Goal: Use online tool/utility: Utilize a website feature to perform a specific function

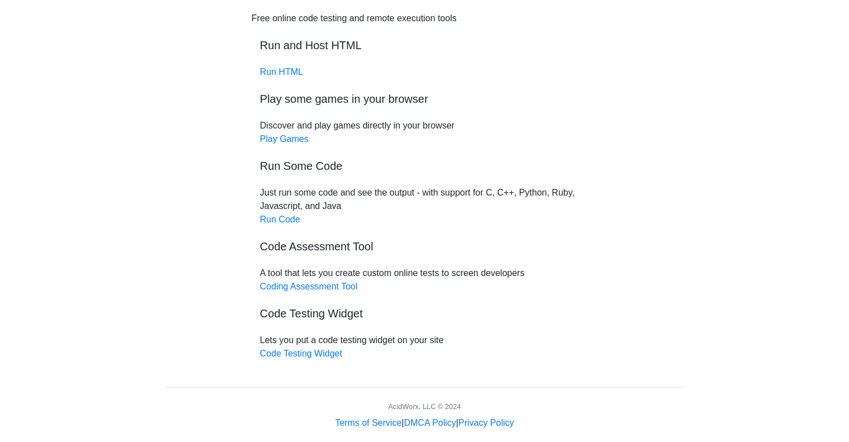
scroll to position [65, 0]
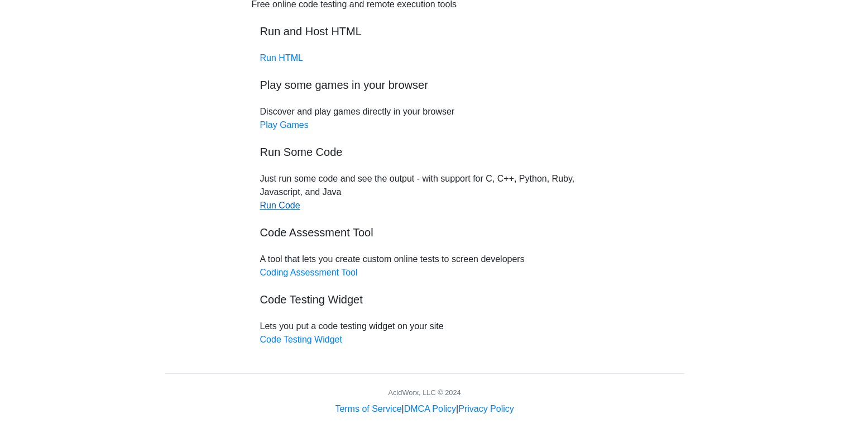
click at [286, 205] on link "Run Code" at bounding box center [280, 204] width 40 height 9
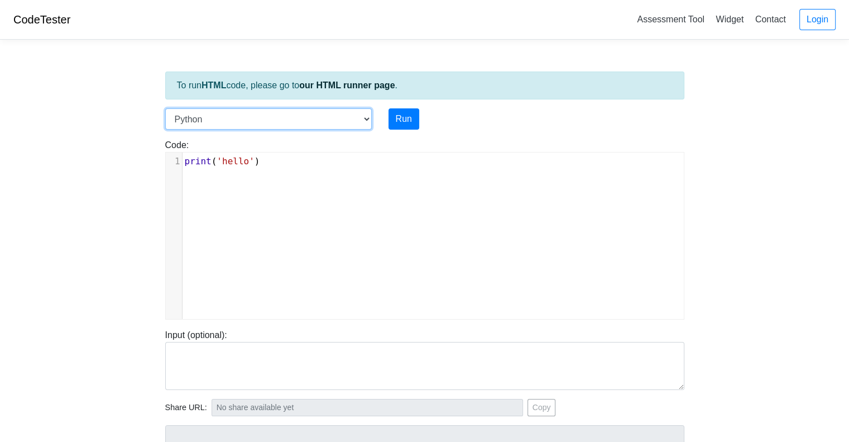
click at [365, 117] on select "C C++ Go Java Javascript Python Ruby" at bounding box center [268, 118] width 207 height 21
select select "c"
click at [165, 108] on select "C C++ Go Java Javascript Python Ruby" at bounding box center [268, 118] width 207 height 21
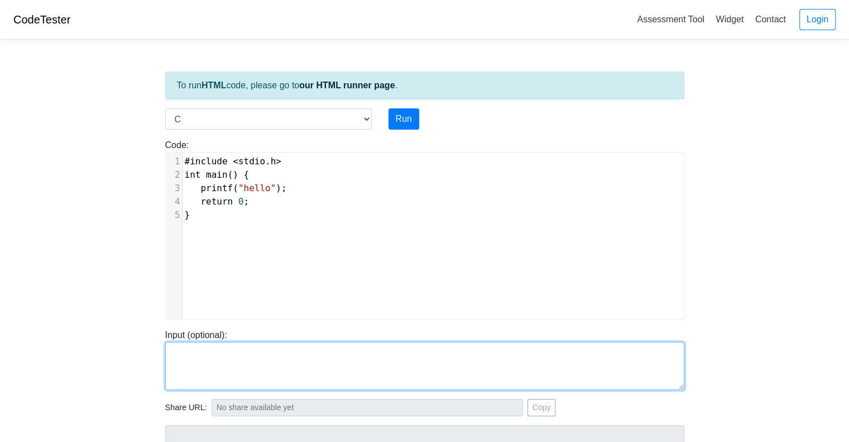
click at [212, 352] on textarea at bounding box center [424, 366] width 519 height 48
paste textarea "#include <stdio.h> int main() { printf("Hello and welcome to the generative AI …"
click at [275, 344] on textarea "#include <stdio.h> int main() { printf("Hello and welcome to the generative AI …" at bounding box center [424, 366] width 519 height 48
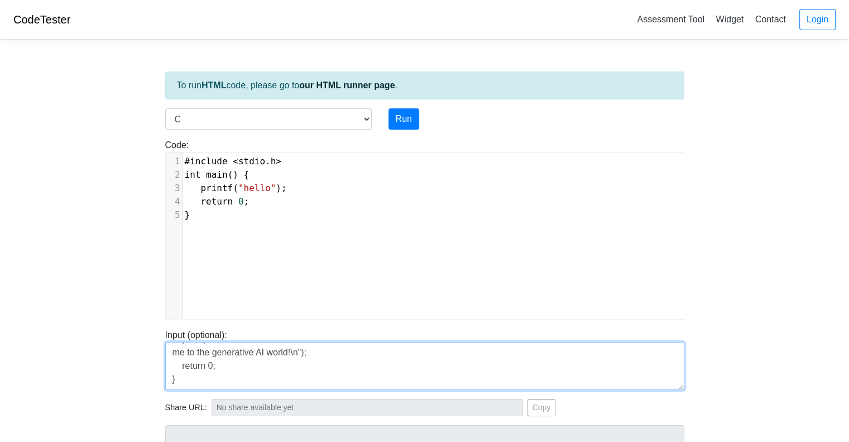
type textarea "#include <stdio.h> int main() { printf("Hello and welcome to the generative AI …"
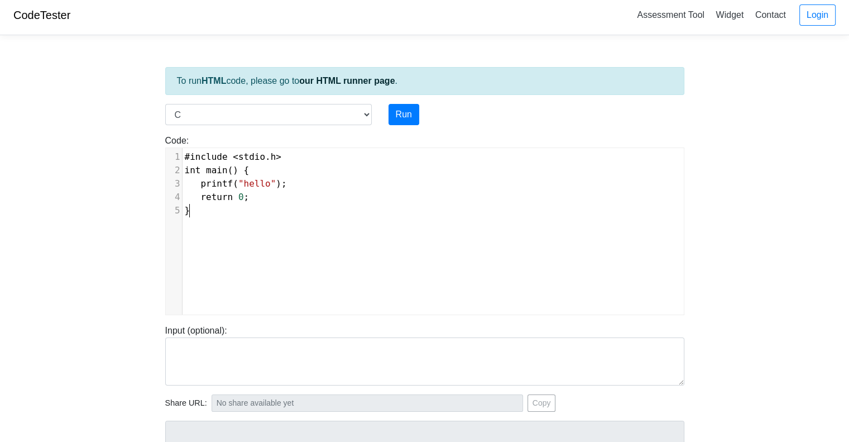
scroll to position [4, 0]
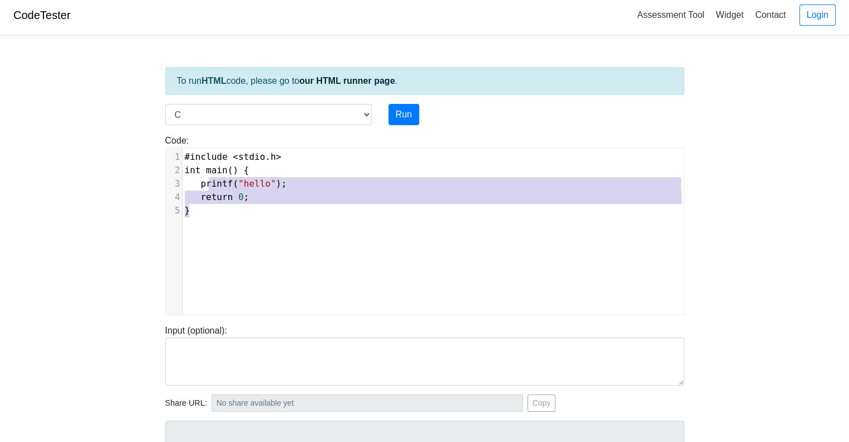
type textarea "#include <stdio.h> int main() { printf("hello"); return 0; }"
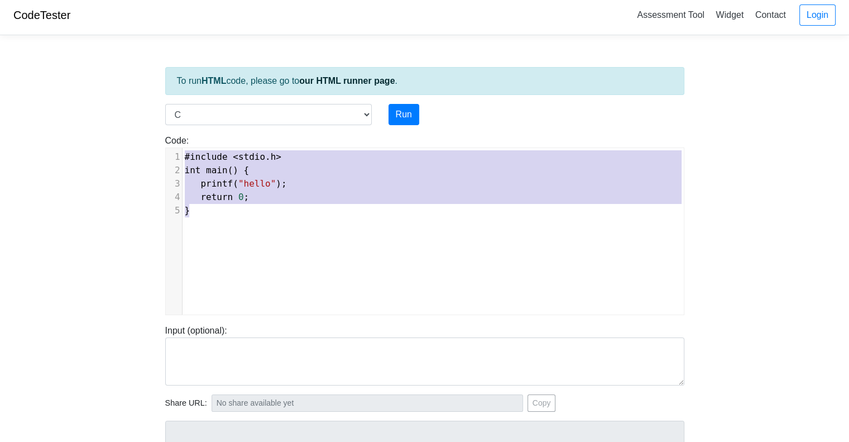
drag, startPoint x: 252, startPoint y: 207, endPoint x: 179, endPoint y: 157, distance: 88.9
click at [183, 157] on div "1 #include < stdio . h > 2 int main () { 3 printf ( "hello" ); 4 return 0 ; 5 }" at bounding box center [438, 183] width 510 height 67
paste textarea
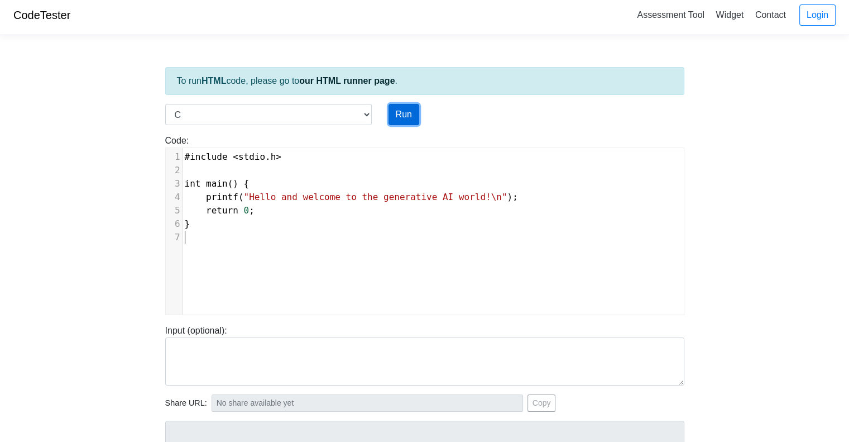
click at [404, 114] on button "Run" at bounding box center [404, 114] width 31 height 21
type input "[URL][DOMAIN_NAME]"
type textarea "Stdout: Hello and welcome to the generative AI world!"
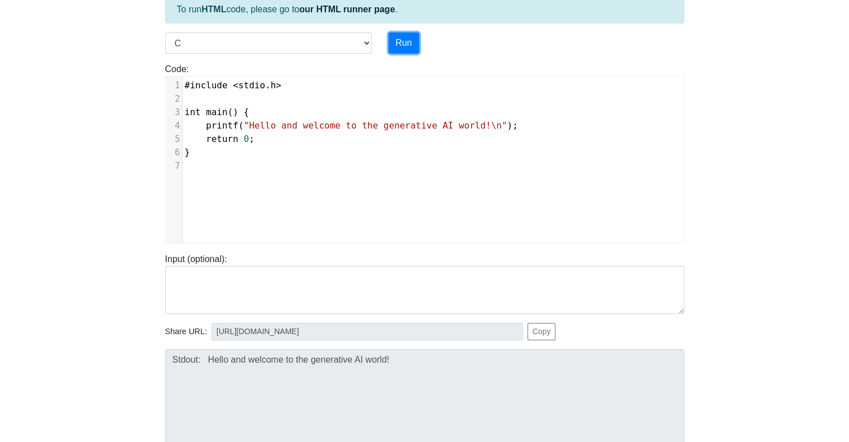
scroll to position [80, 0]
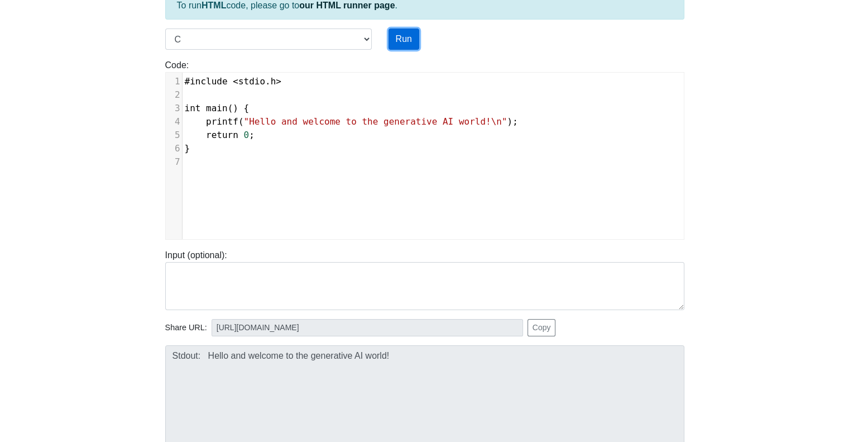
click at [404, 31] on button "Run" at bounding box center [404, 38] width 31 height 21
type input "[URL][DOMAIN_NAME]"
type textarea "Stdout: Hello and welcome to the generative AI world!"
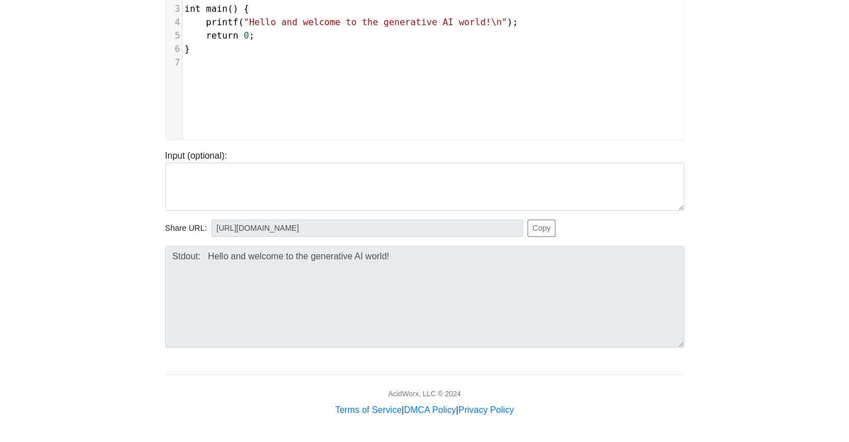
scroll to position [179, 0]
